Goal: Task Accomplishment & Management: Manage account settings

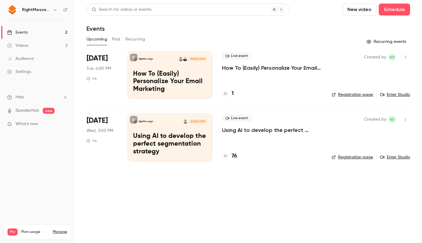
click at [262, 129] on p "Using AI to develop the perfect segmentation strategy" at bounding box center [272, 130] width 100 height 7
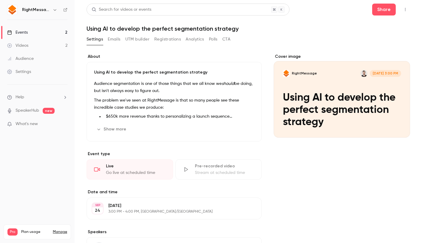
click at [165, 40] on button "Registrations" at bounding box center [167, 40] width 27 height 10
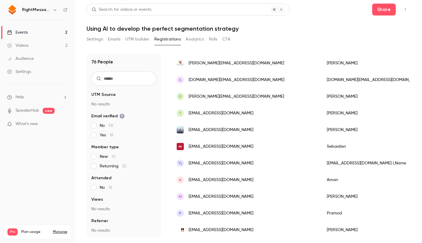
scroll to position [165, 0]
